Goal: Check status: Check status

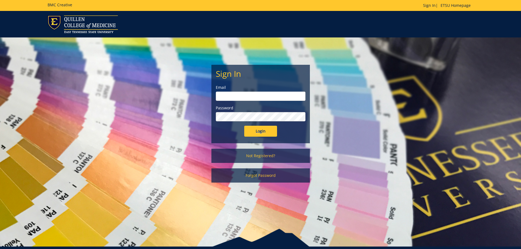
type input "Wilsonjr3@etsu.edu"
click at [266, 130] on input "Login" at bounding box center [260, 131] width 33 height 11
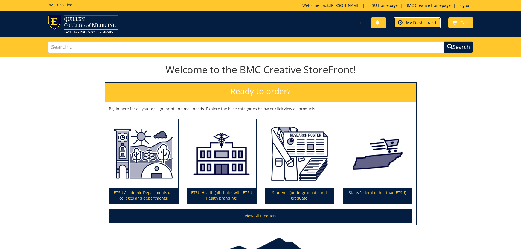
click at [423, 24] on span "My Dashboard" at bounding box center [421, 23] width 30 height 6
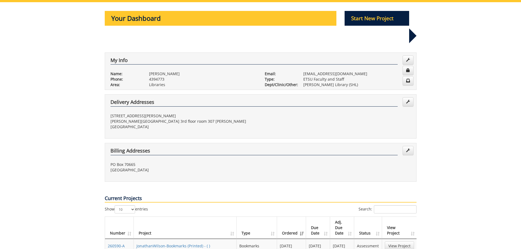
scroll to position [109, 0]
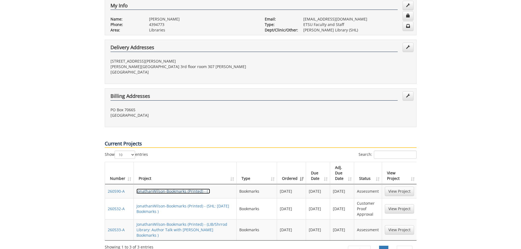
click at [190, 189] on link "JonathanWilson-Bookmarks (Printed) - ( )" at bounding box center [173, 191] width 74 height 5
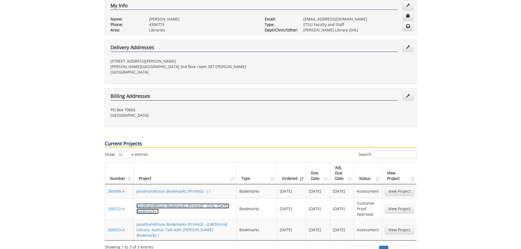
click at [171, 203] on link "JonathanWilson-Bookmarks (Printed) - (SHL: Halloween Bookmarks )" at bounding box center [182, 208] width 93 height 11
click at [176, 203] on link "JonathanWilson-Bookmarks (Printed) - (SHL: Halloween Bookmarks )" at bounding box center [182, 208] width 93 height 11
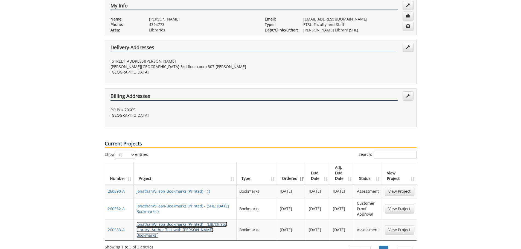
click at [191, 222] on link "JonathanWilson-Bookmarks (Printed) - (LIB/Shrrod Library: Author Talk with Robe…" at bounding box center [181, 230] width 91 height 16
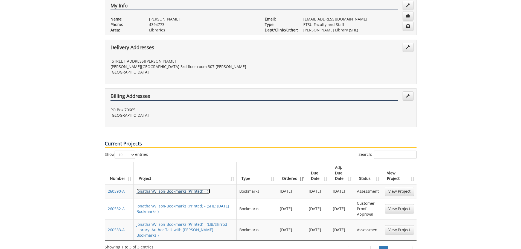
click at [187, 189] on link "JonathanWilson-Bookmarks (Printed) - ( )" at bounding box center [173, 191] width 74 height 5
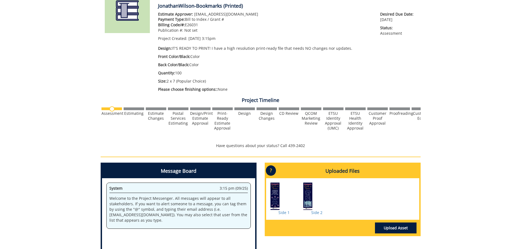
scroll to position [109, 0]
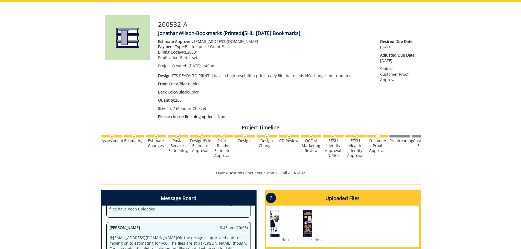
scroll to position [164, 0]
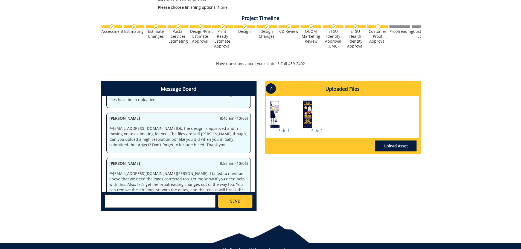
click at [195, 171] on p "@ [EMAIL_ADDRESS][DOMAIN_NAME] [PERSON_NAME], I failed to mention above that we…" at bounding box center [178, 187] width 138 height 33
click at [286, 131] on link "Side 1" at bounding box center [283, 130] width 11 height 5
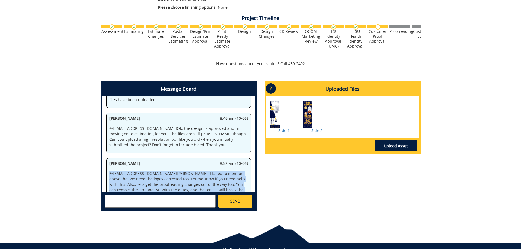
drag, startPoint x: 202, startPoint y: 182, endPoint x: 130, endPoint y: 155, distance: 77.9
click at [108, 158] on div "Jill Fair 8:52 am (10/06) @ Wilsonjr3@etsu.edu Jonathan, I failed to mention ab…" at bounding box center [178, 184] width 144 height 52
copy p "@ Wilsonjr3@etsu.edu Jonathan, I failed to mention above that we need the logos…"
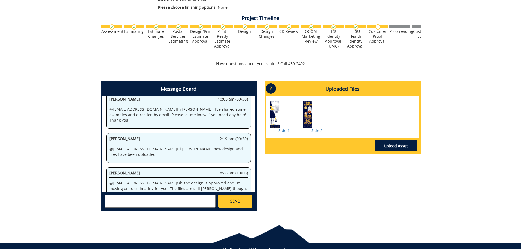
scroll to position [231, 0]
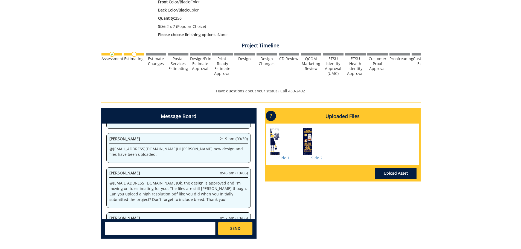
scroll to position [231, 0]
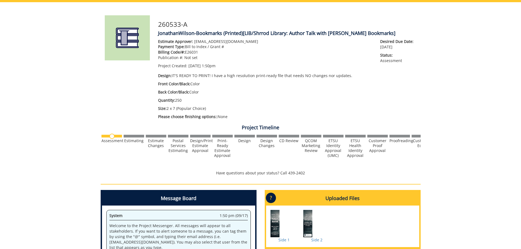
scroll to position [109, 0]
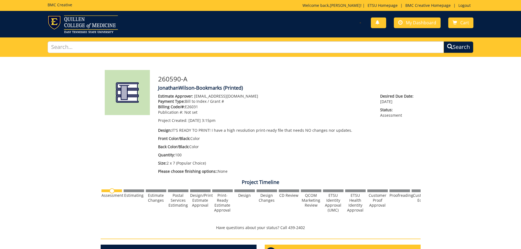
scroll to position [82, 0]
